Goal: Browse casually: Explore the website without a specific task or goal

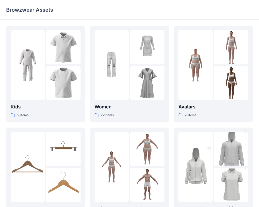
click at [123, 108] on p "Women" at bounding box center [130, 106] width 70 height 7
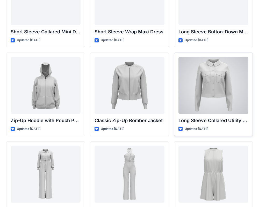
scroll to position [950, 0]
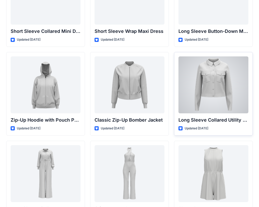
click at [196, 106] on div at bounding box center [213, 84] width 70 height 57
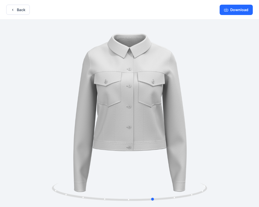
drag, startPoint x: 171, startPoint y: 109, endPoint x: 40, endPoint y: 90, distance: 132.5
click at [40, 90] on div at bounding box center [129, 114] width 259 height 189
click at [15, 8] on button "Back" at bounding box center [18, 10] width 24 height 10
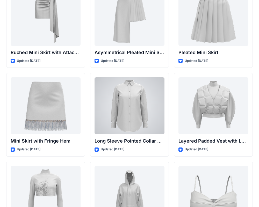
scroll to position [1463, 0]
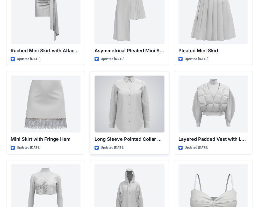
click at [116, 111] on div at bounding box center [130, 104] width 70 height 57
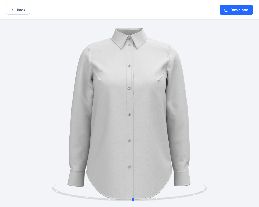
drag, startPoint x: 154, startPoint y: 153, endPoint x: 3, endPoint y: 116, distance: 156.1
click at [3, 116] on div at bounding box center [129, 114] width 259 height 189
click at [17, 10] on button "Back" at bounding box center [18, 10] width 24 height 10
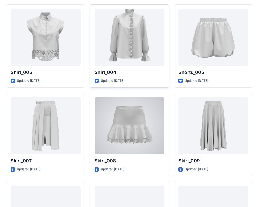
scroll to position [2419, 0]
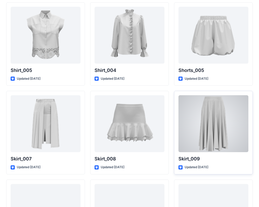
click at [214, 127] on div at bounding box center [213, 123] width 70 height 57
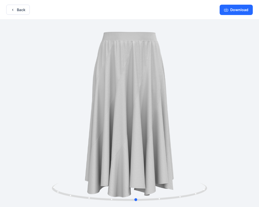
drag, startPoint x: 159, startPoint y: 151, endPoint x: 10, endPoint y: 118, distance: 152.3
click at [10, 118] on div at bounding box center [129, 114] width 259 height 189
click at [20, 5] on button "Back" at bounding box center [18, 10] width 24 height 10
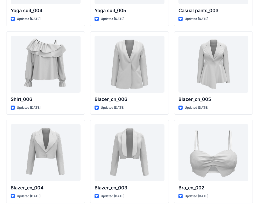
scroll to position [3018, 0]
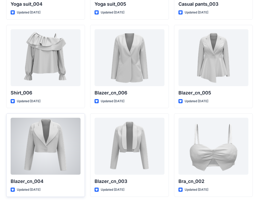
click at [50, 149] on div at bounding box center [46, 146] width 70 height 57
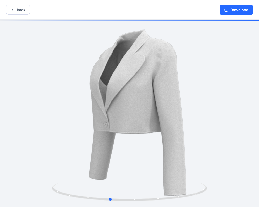
drag, startPoint x: 152, startPoint y: 153, endPoint x: 133, endPoint y: 152, distance: 19.7
click at [133, 152] on div at bounding box center [129, 114] width 259 height 189
click at [22, 7] on button "Back" at bounding box center [18, 10] width 24 height 10
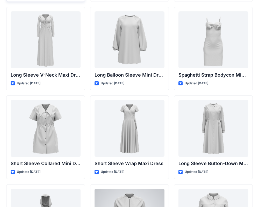
scroll to position [804, 0]
